Goal: Information Seeking & Learning: Find contact information

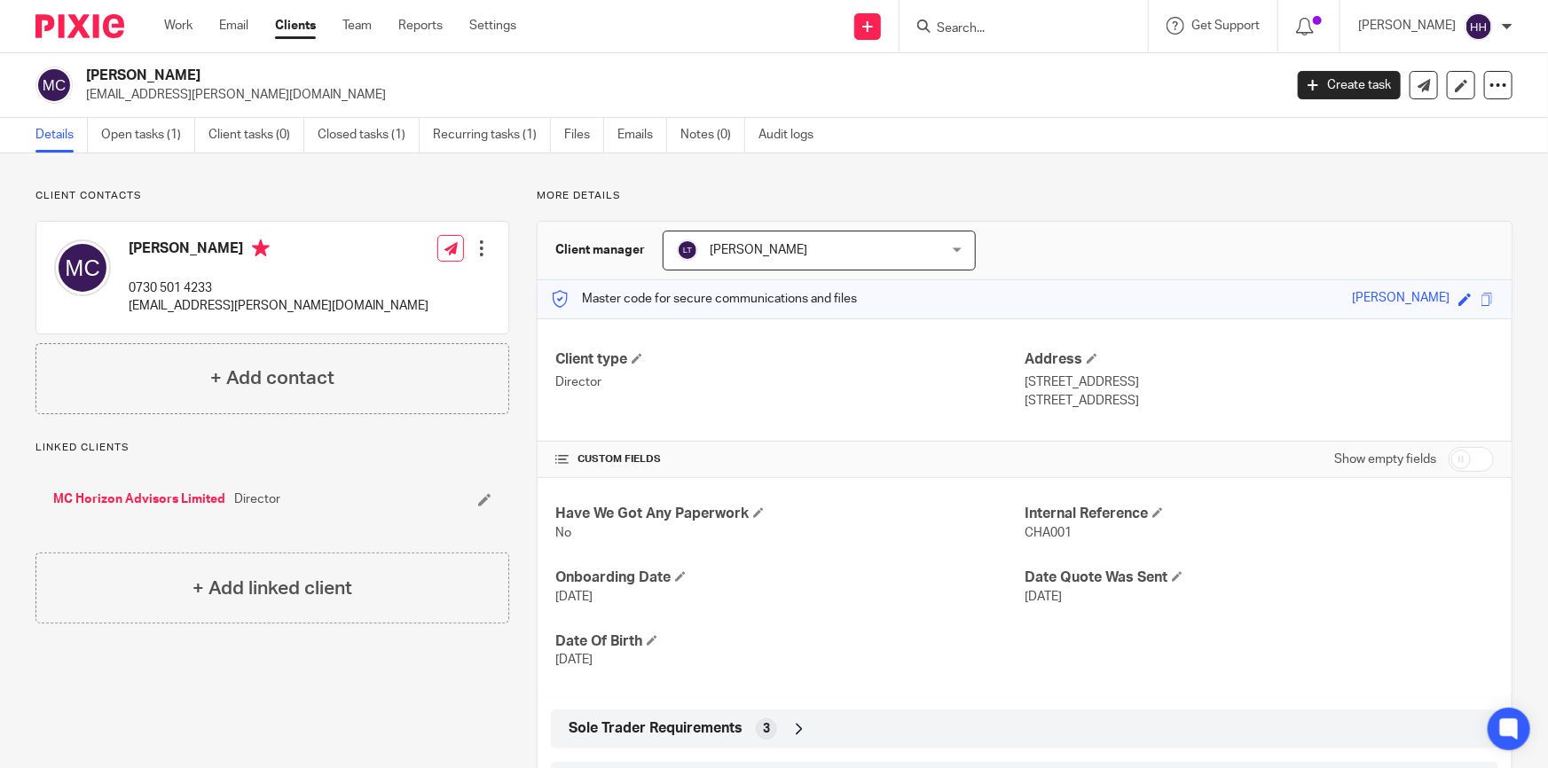
click at [1014, 26] on input "Search" at bounding box center [1015, 29] width 160 height 16
click at [300, 25] on link "Clients" at bounding box center [295, 26] width 41 height 18
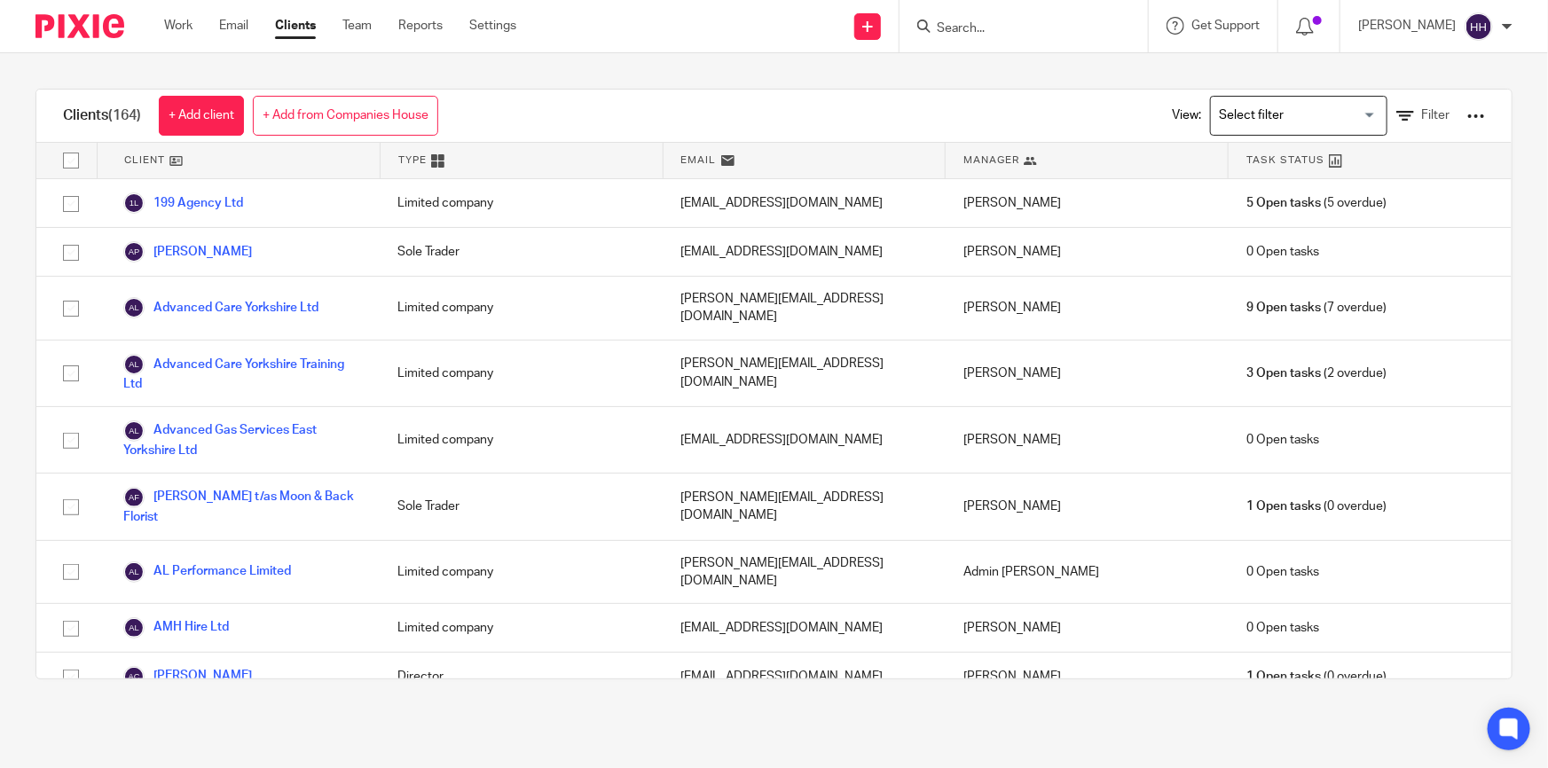
drag, startPoint x: 1056, startPoint y: 20, endPoint x: 1049, endPoint y: 28, distance: 10.1
click at [1056, 21] on input "Search" at bounding box center [1015, 29] width 160 height 16
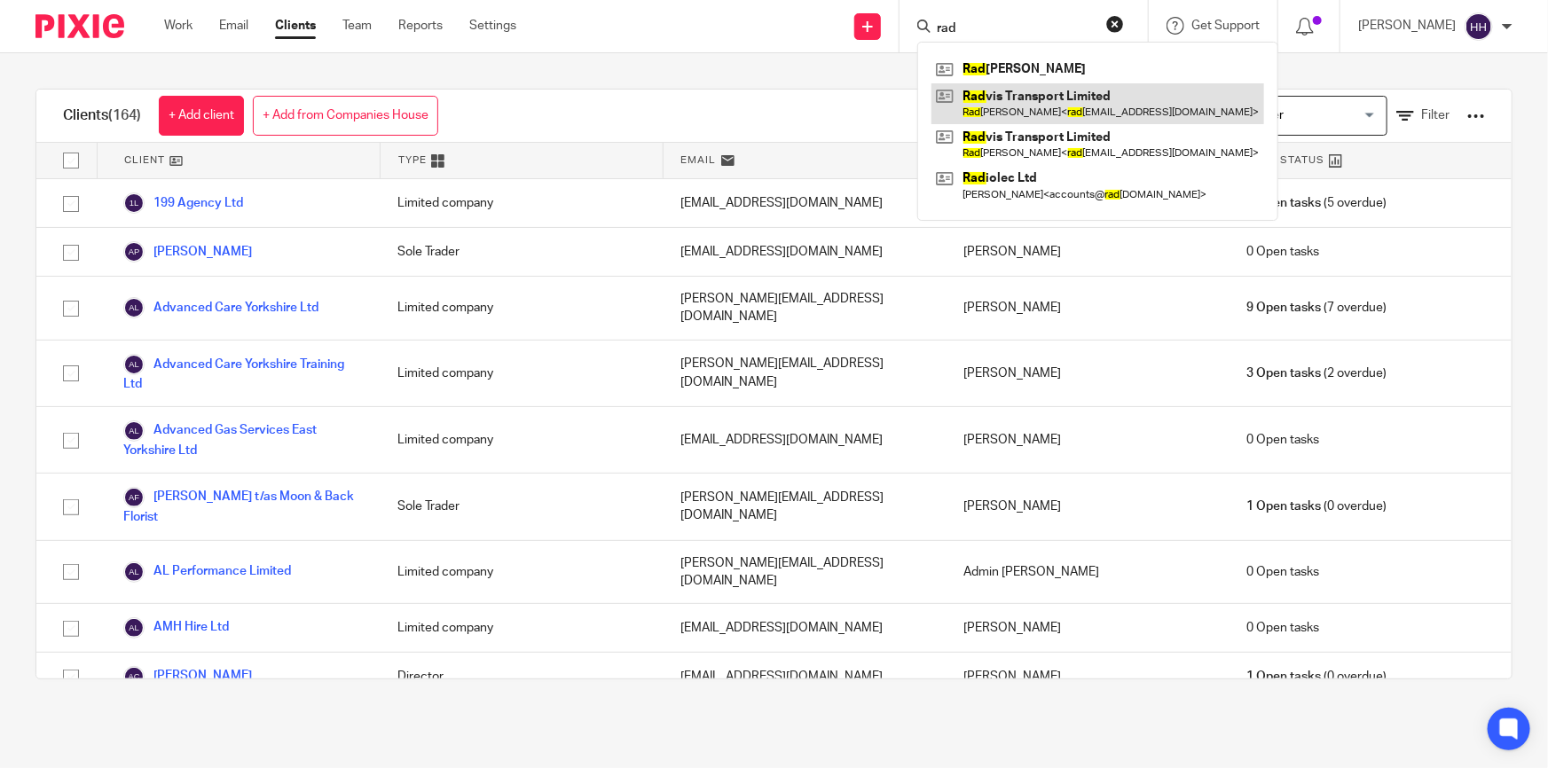
type input "rad"
click at [1033, 95] on link at bounding box center [1097, 103] width 333 height 41
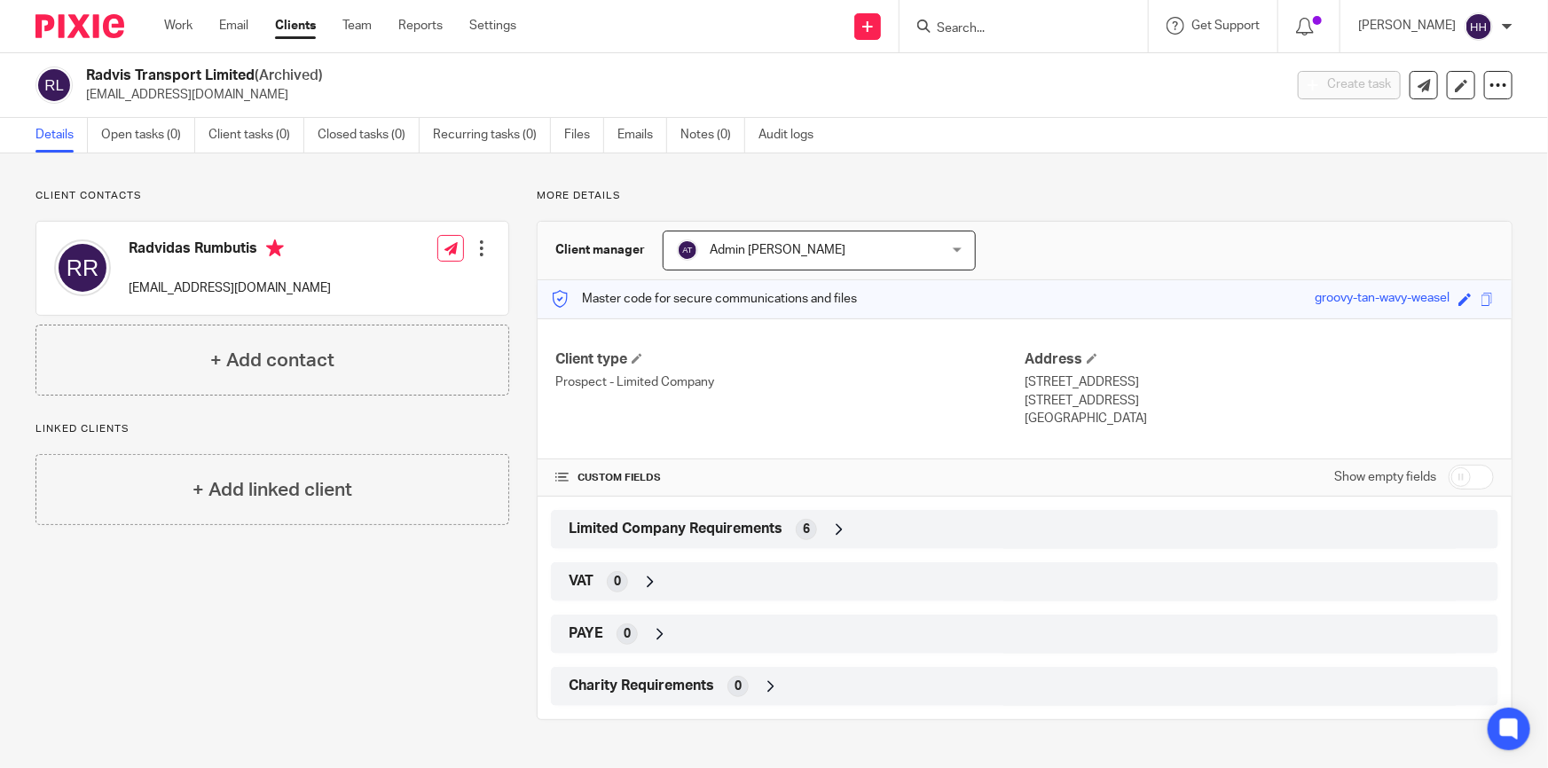
drag, startPoint x: 255, startPoint y: 75, endPoint x: 87, endPoint y: 75, distance: 167.7
click at [87, 75] on h2 "Radvis Transport Limited (Archived)" at bounding box center [560, 76] width 948 height 19
click at [1029, 28] on input "Search" at bounding box center [1015, 29] width 160 height 16
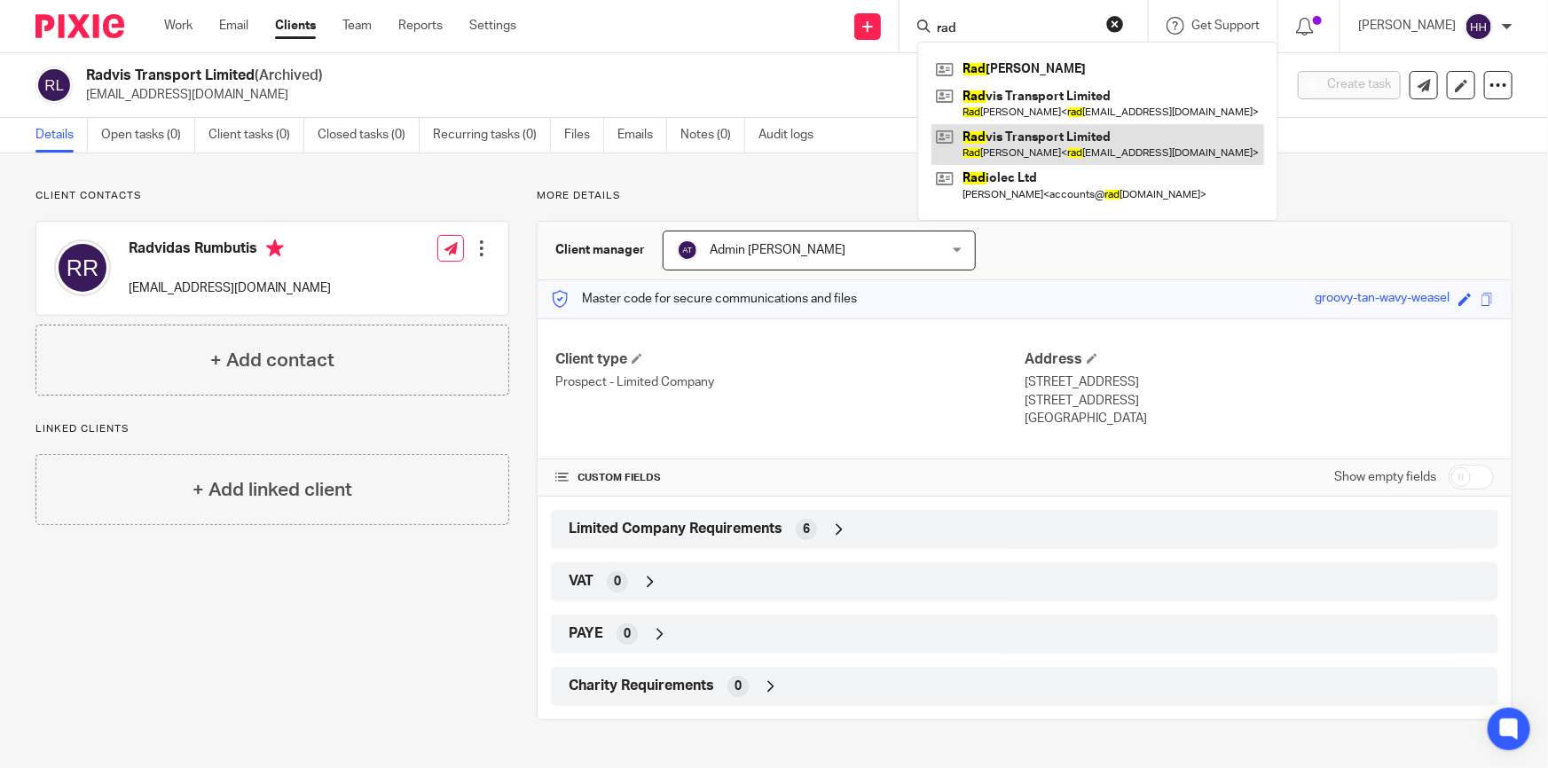
type input "rad"
click at [1036, 140] on link at bounding box center [1097, 144] width 333 height 41
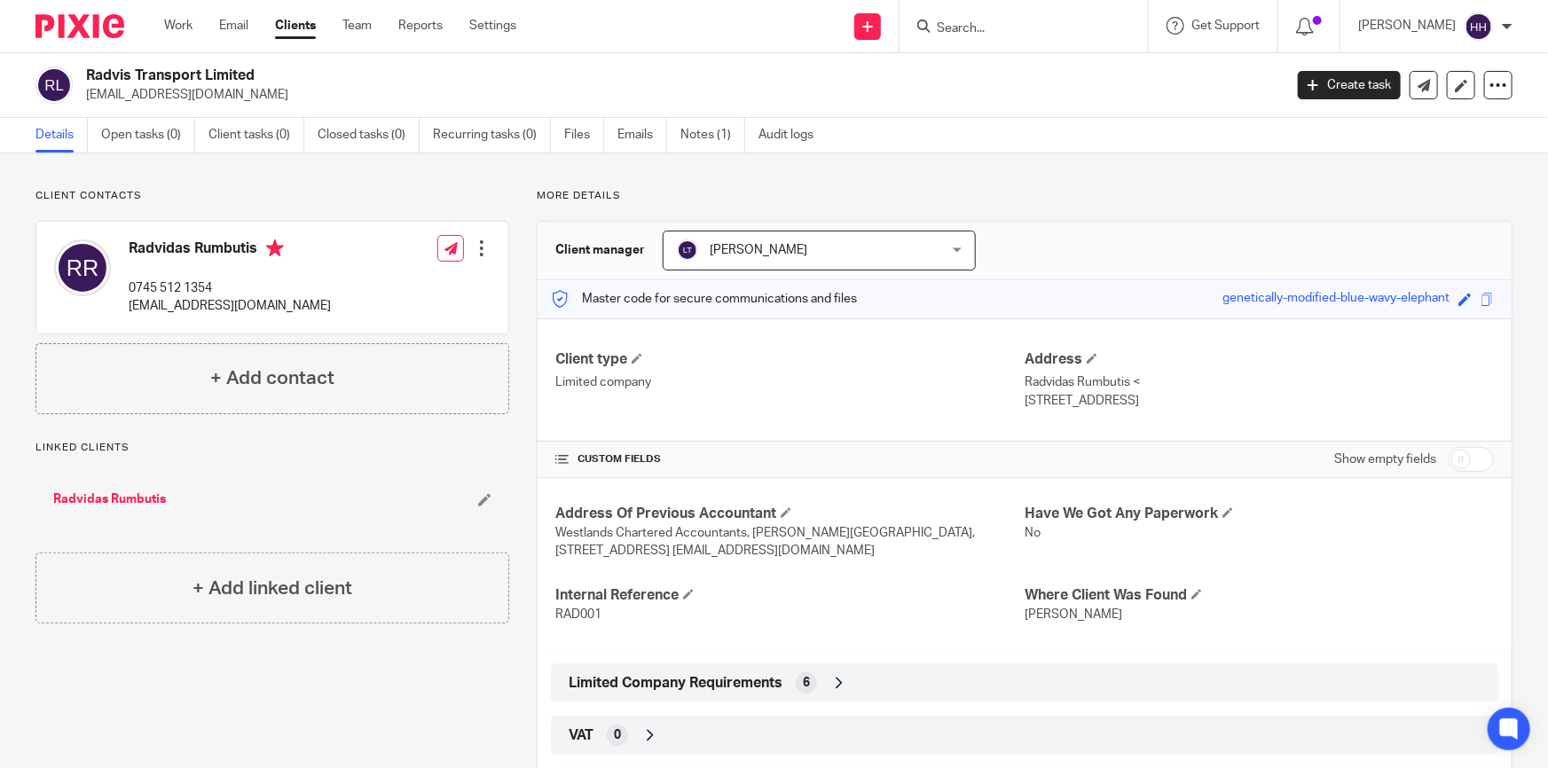
drag, startPoint x: 910, startPoint y: 553, endPoint x: 719, endPoint y: 547, distance: 190.8
click at [719, 547] on span "Westlands Chartered Accountants, [PERSON_NAME][GEOGRAPHIC_DATA], [STREET_ADDRES…" at bounding box center [765, 542] width 420 height 30
copy span "[EMAIL_ADDRESS][DOMAIN_NAME]"
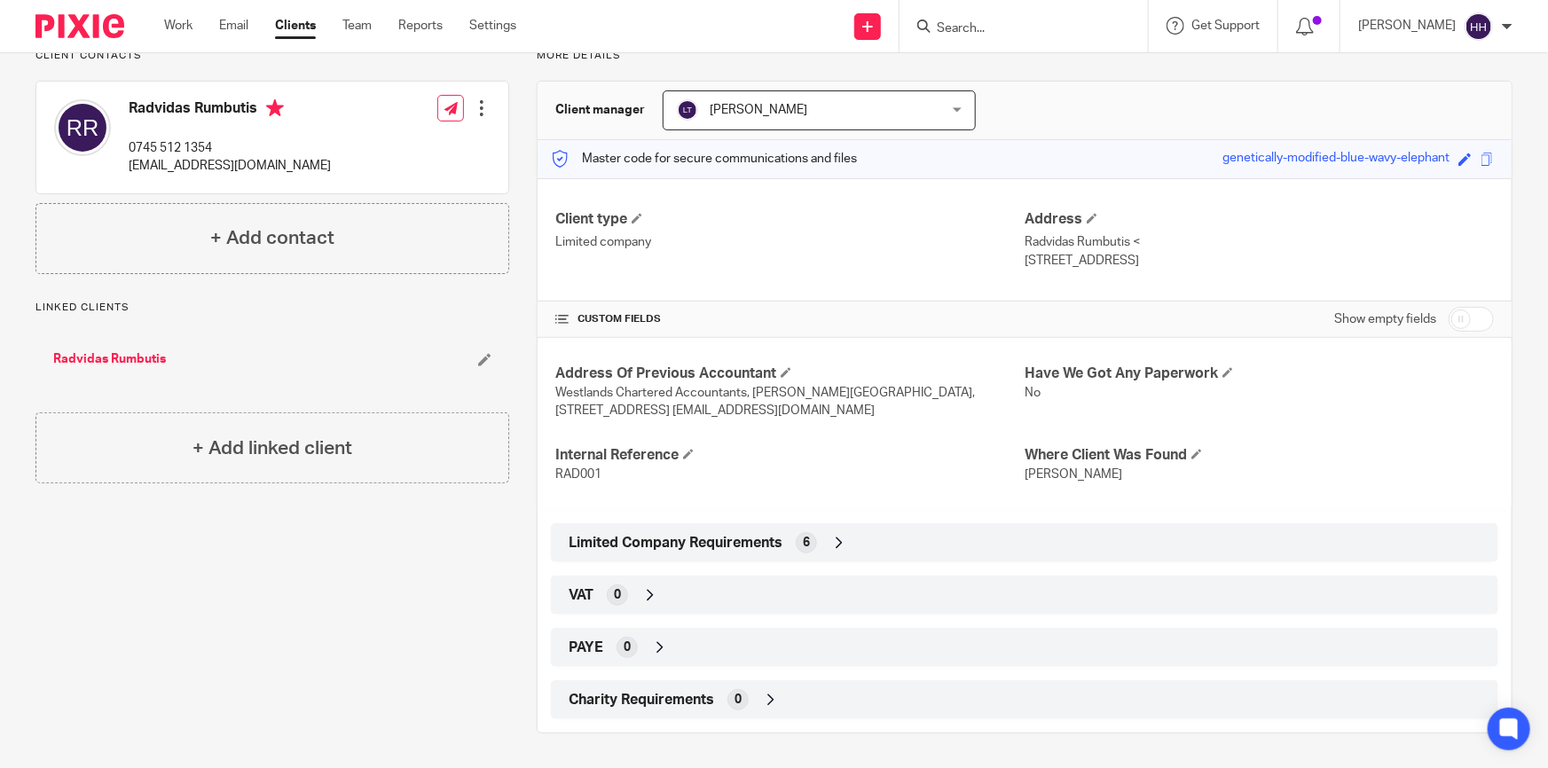
click at [847, 544] on div "Limited Company Requirements 6" at bounding box center [1024, 543] width 921 height 30
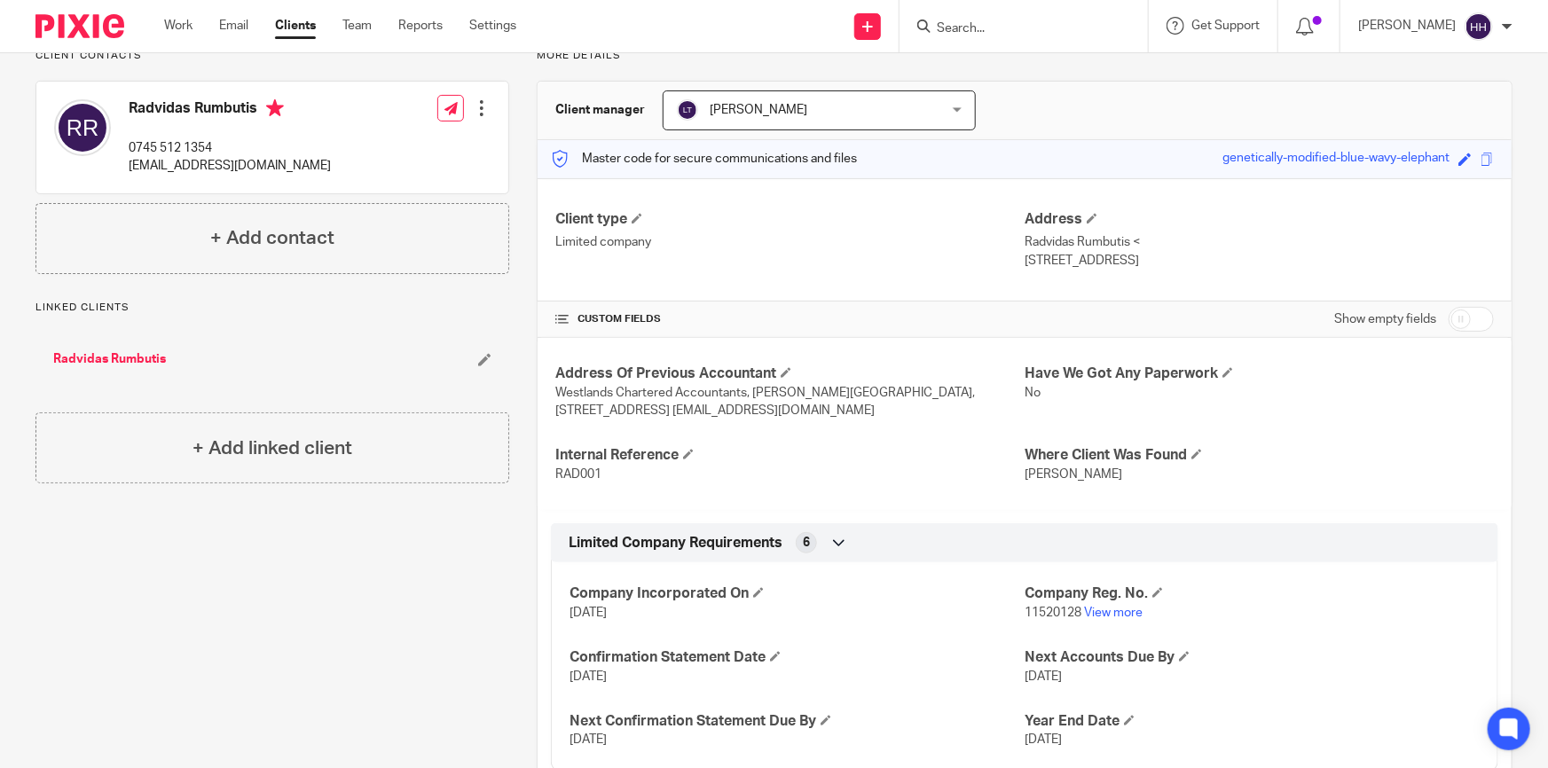
click at [1035, 32] on input "Search" at bounding box center [1015, 29] width 160 height 16
type input "aa"
click at [1024, 64] on link at bounding box center [1092, 76] width 323 height 41
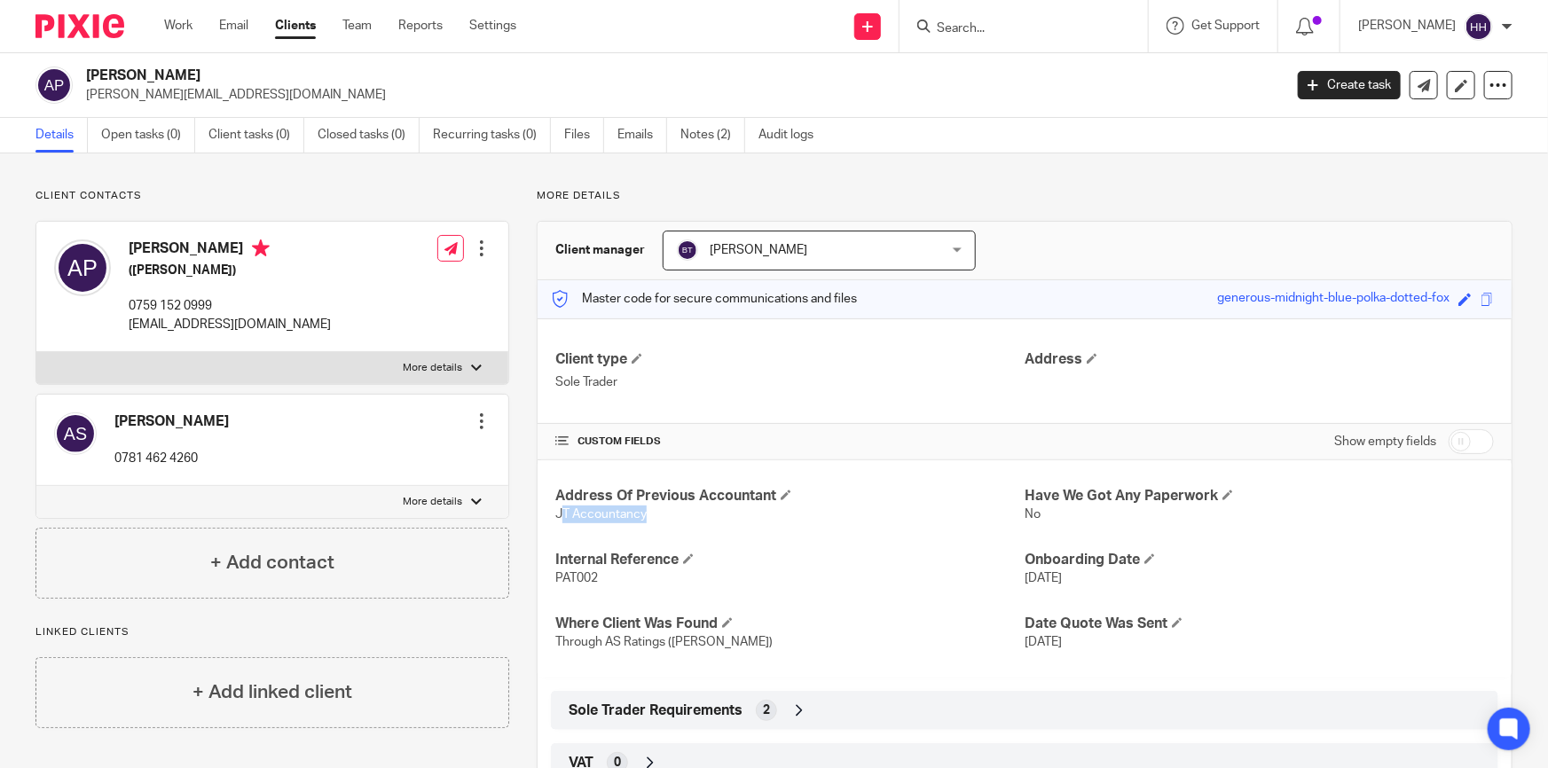
drag, startPoint x: 645, startPoint y: 515, endPoint x: 556, endPoint y: 515, distance: 88.7
click at [556, 515] on p "JT Accountancy" at bounding box center [789, 515] width 469 height 18
click at [550, 515] on div "Address Of Previous Accountant JT Accountancy Have We Got Any Paperwork No Inte…" at bounding box center [1025, 568] width 974 height 217
drag, startPoint x: 557, startPoint y: 515, endPoint x: 650, endPoint y: 515, distance: 93.1
click at [650, 515] on p "JT Accountancy" at bounding box center [789, 515] width 469 height 18
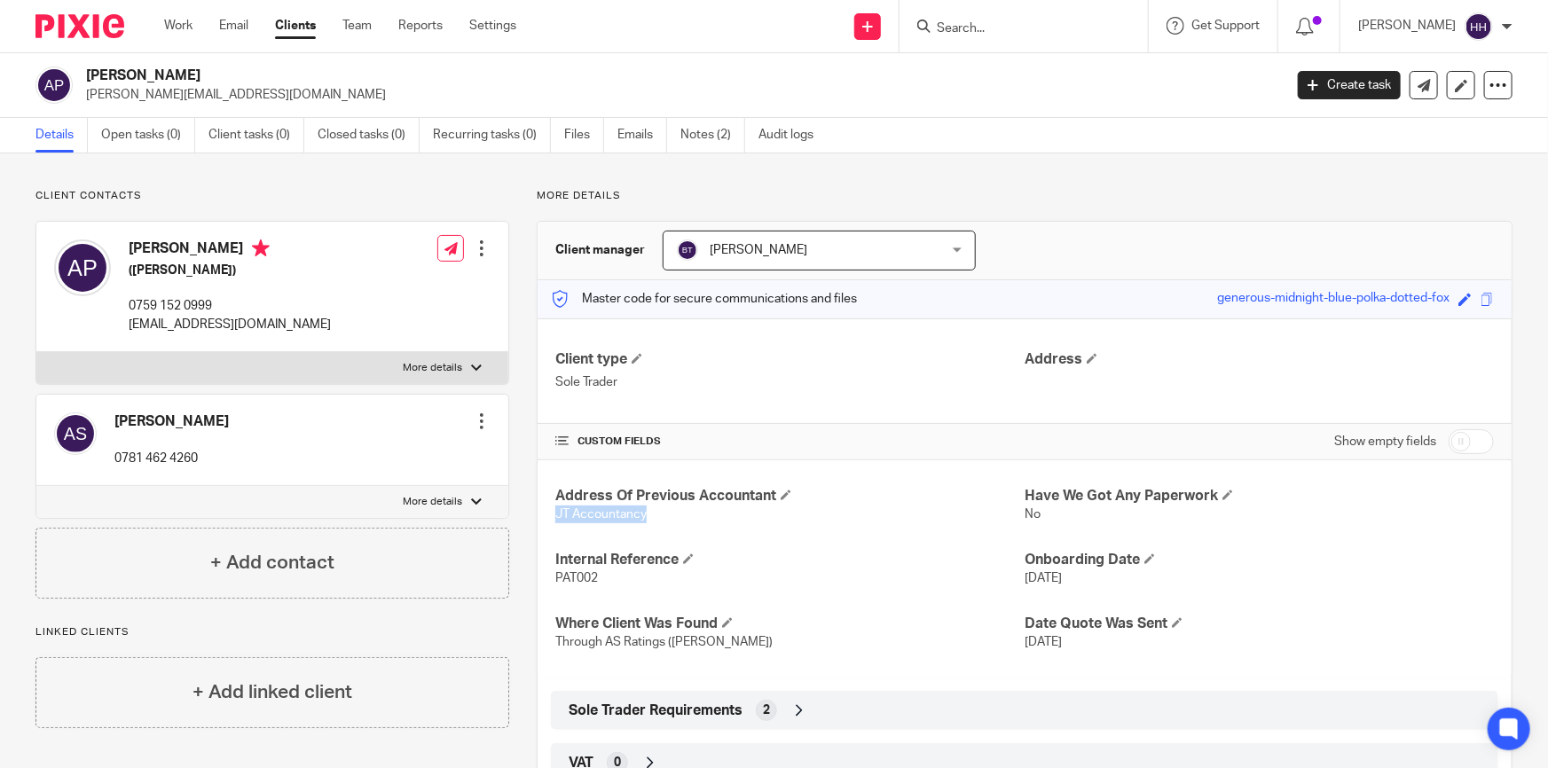
copy span "JT Accountancy"
click at [790, 546] on div "Address Of Previous Accountant JT Accountancy Have We Got Any Paperwork No Inte…" at bounding box center [1025, 568] width 974 height 217
click at [688, 134] on link "Notes (2)" at bounding box center [712, 135] width 65 height 35
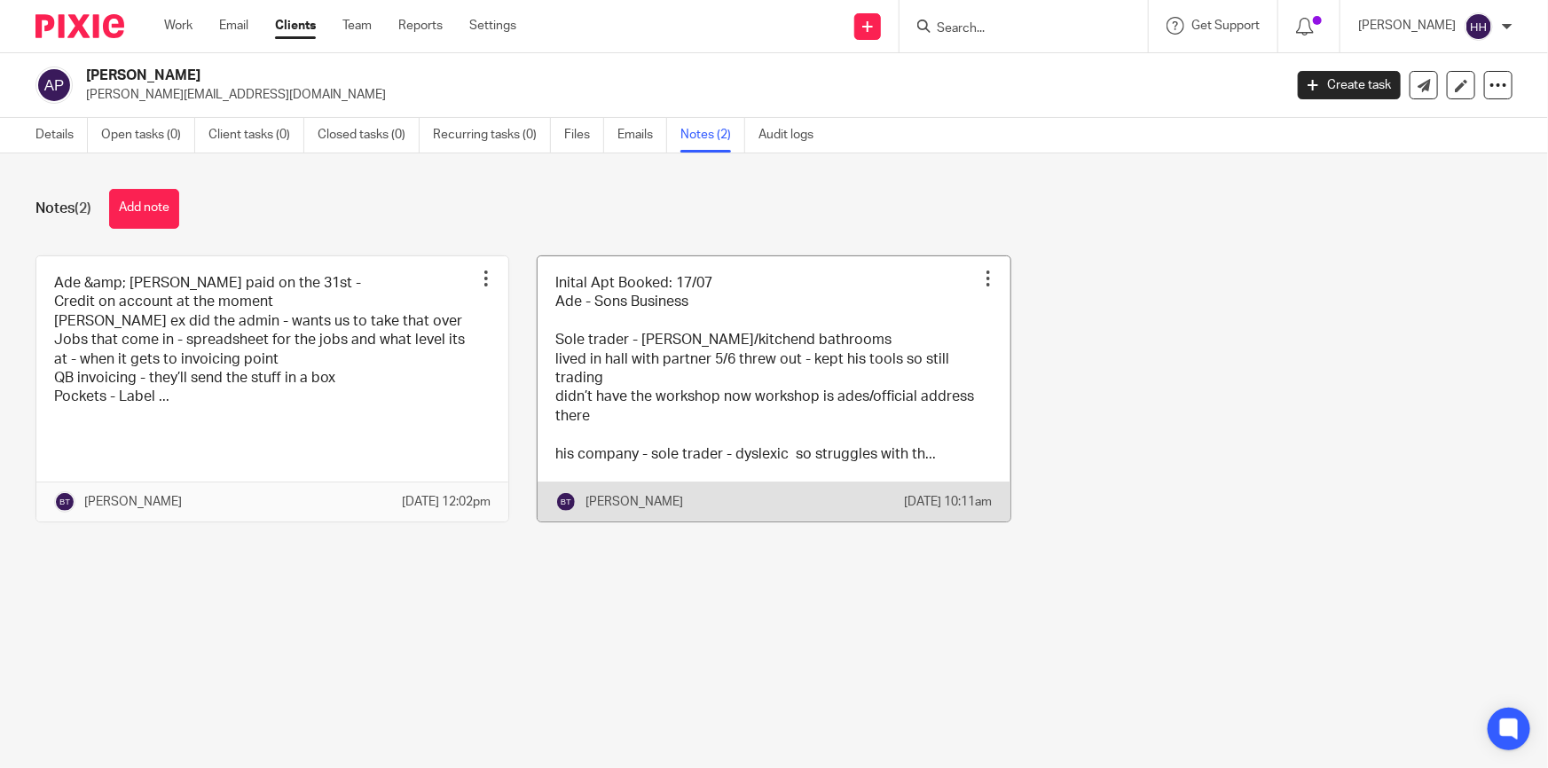
click at [672, 389] on link at bounding box center [774, 388] width 472 height 265
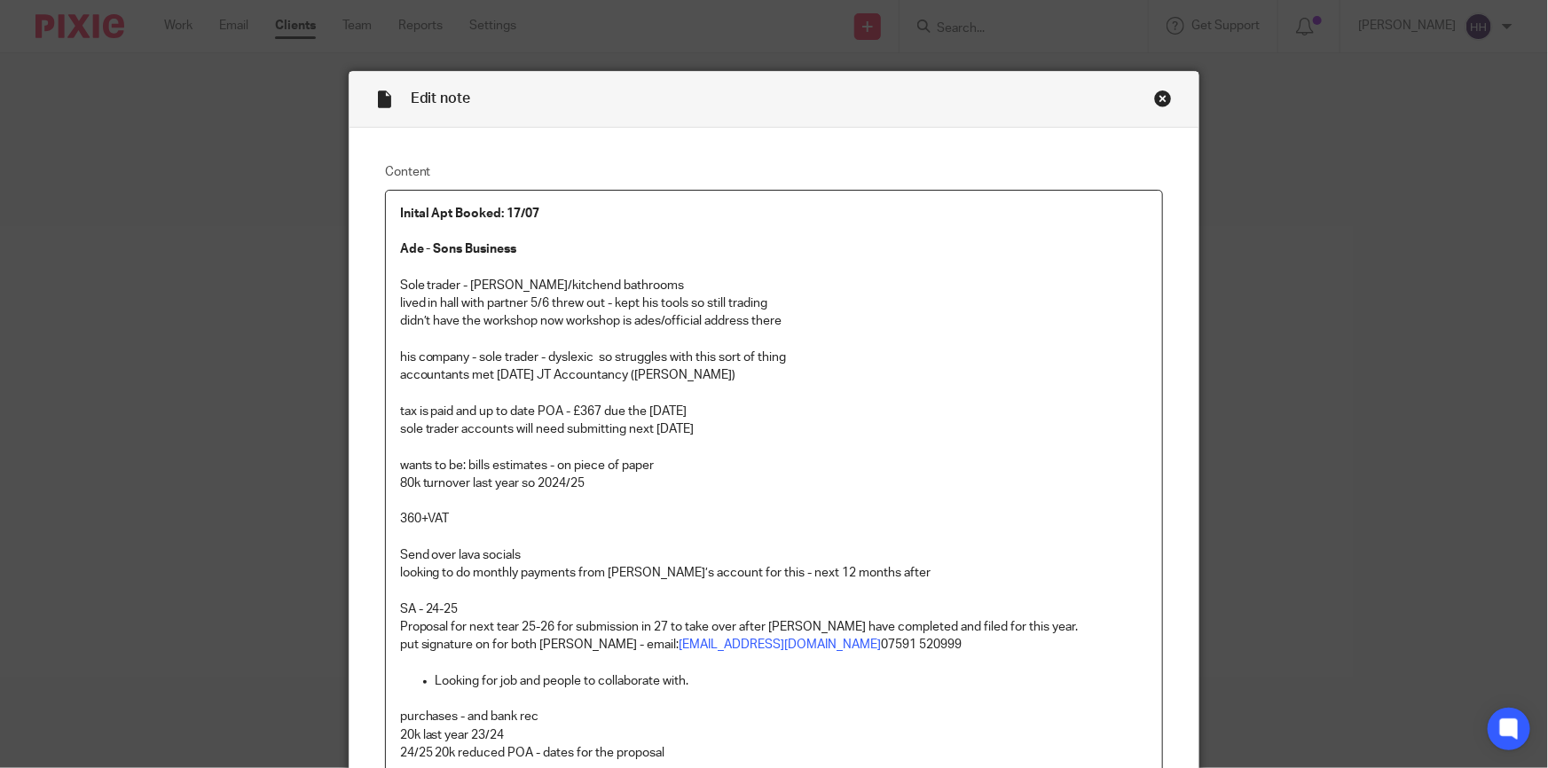
scroll to position [80, 0]
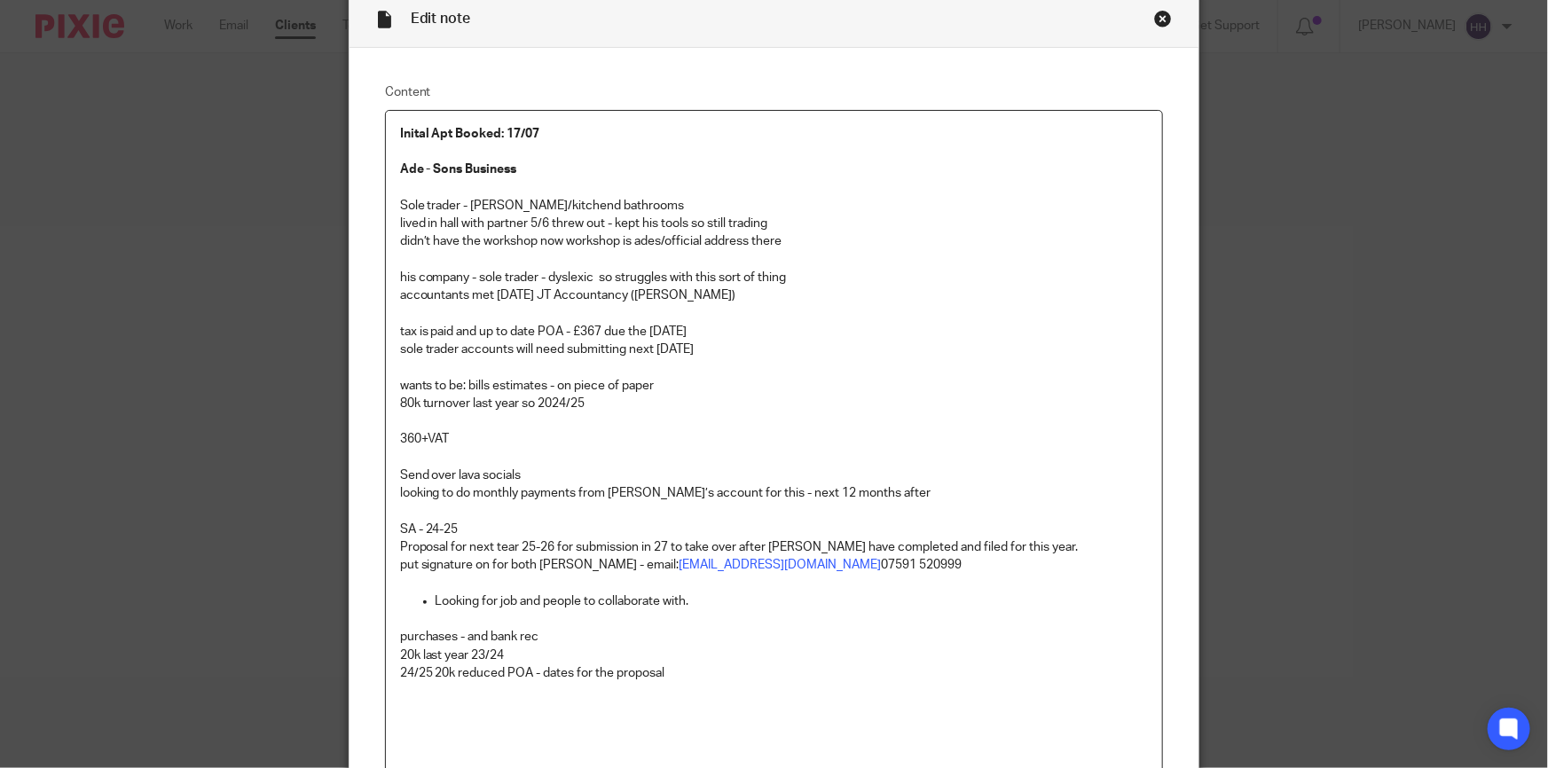
click at [1159, 17] on div "Close this dialog window" at bounding box center [1163, 19] width 18 height 18
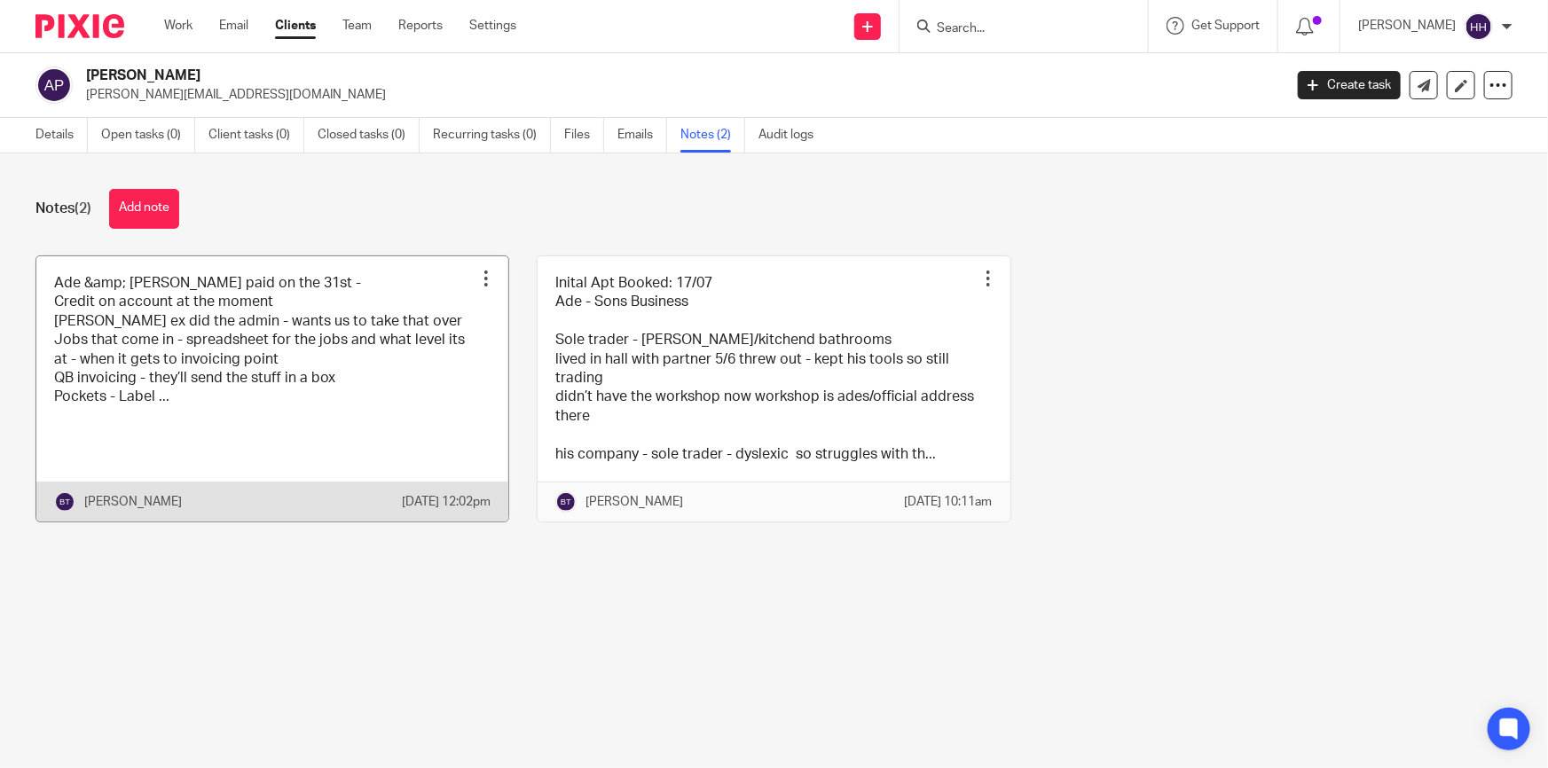
click at [285, 343] on link at bounding box center [272, 388] width 472 height 265
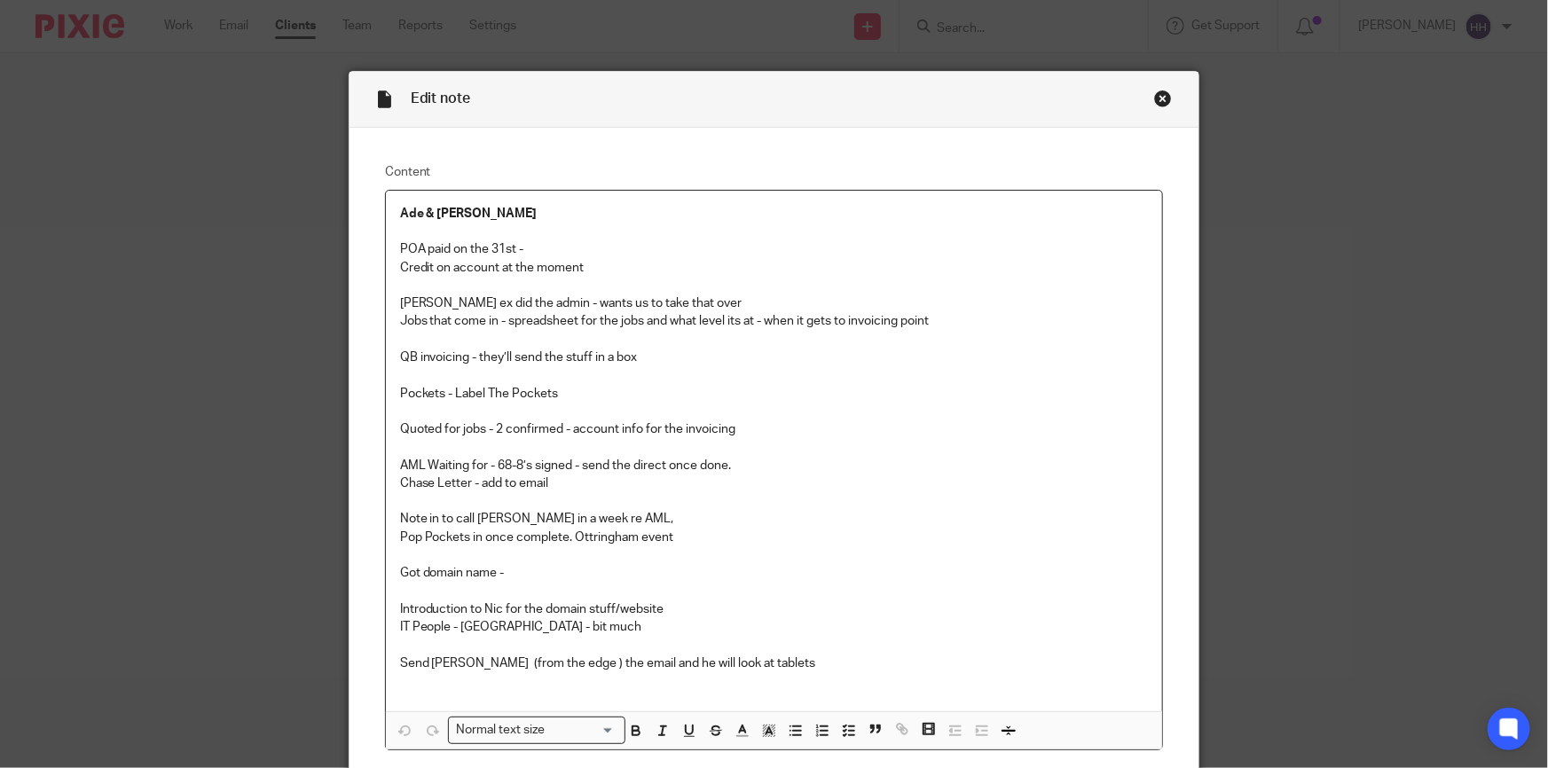
click at [1159, 101] on div "Close this dialog window" at bounding box center [1163, 99] width 18 height 18
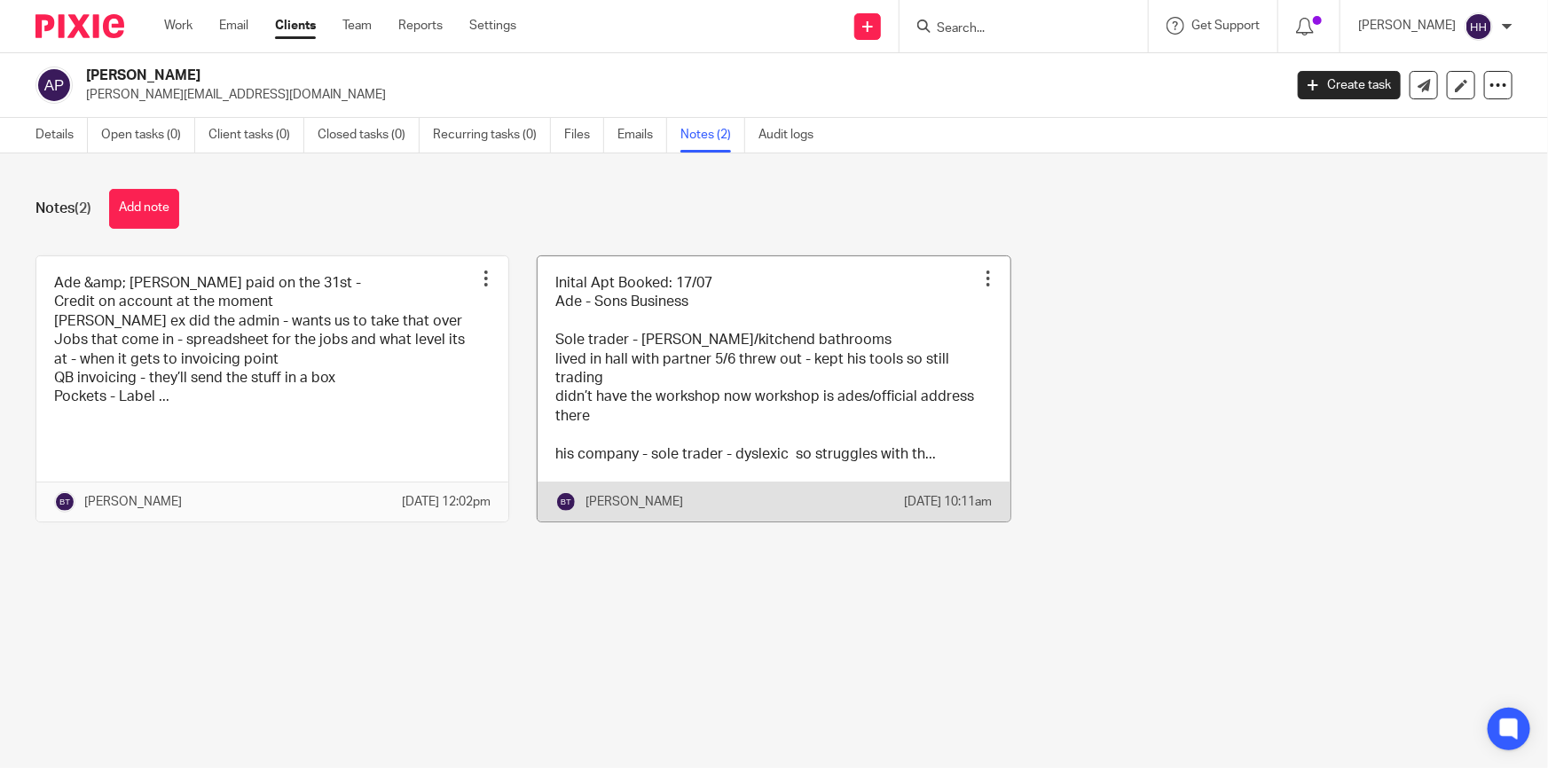
click at [701, 406] on link at bounding box center [774, 388] width 472 height 265
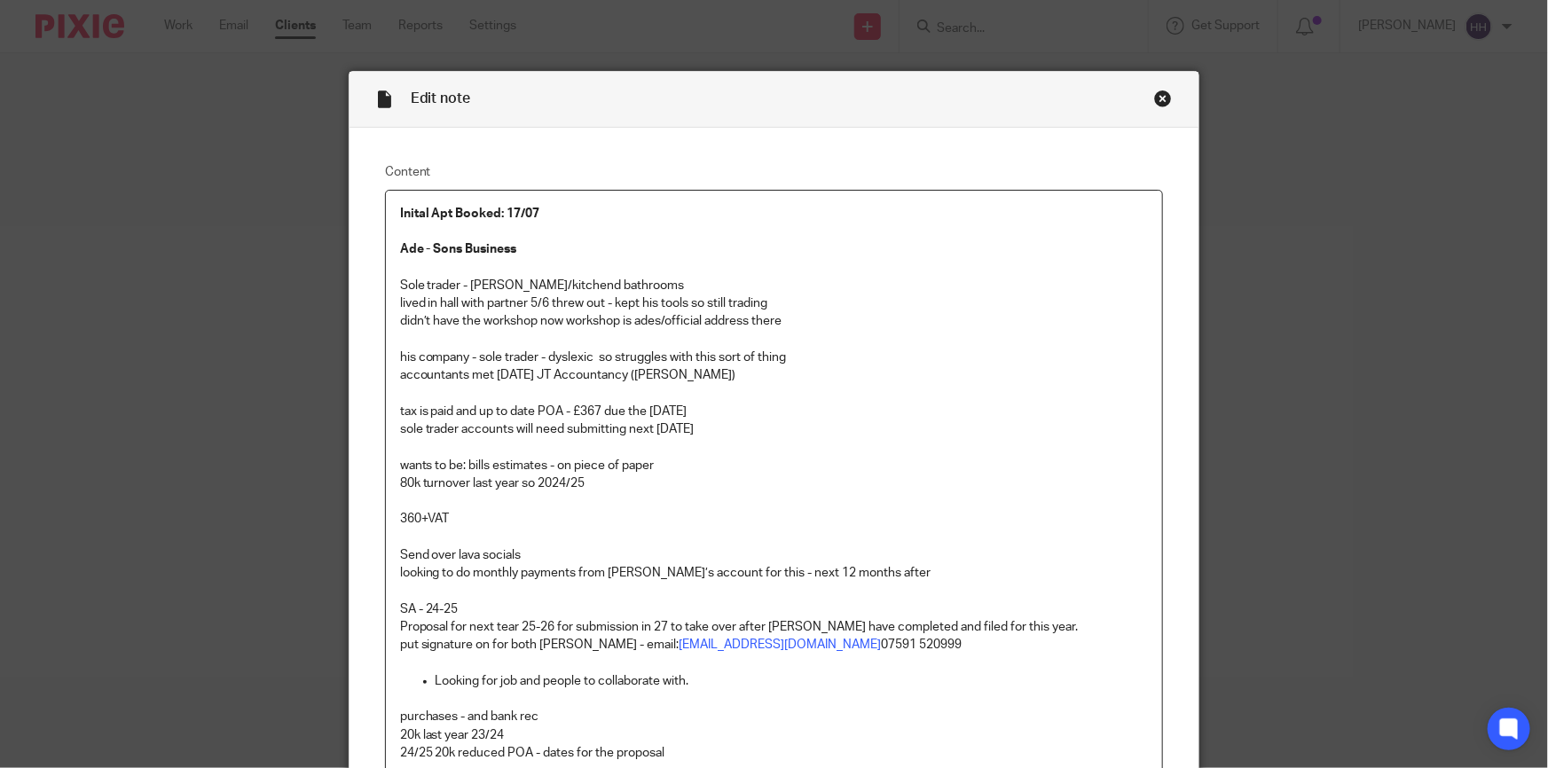
drag, startPoint x: 654, startPoint y: 373, endPoint x: 569, endPoint y: 373, distance: 85.2
click at [569, 373] on p "accountants met [DATE] JT Accountancy ([PERSON_NAME])" at bounding box center [774, 375] width 749 height 18
click at [767, 295] on p "lived in hall with partner 5/6 threw out - kept his tools so still trading" at bounding box center [774, 304] width 749 height 18
click at [1156, 97] on div "Close this dialog window" at bounding box center [1163, 99] width 18 height 18
